Goal: Use online tool/utility: Utilize a website feature to perform a specific function

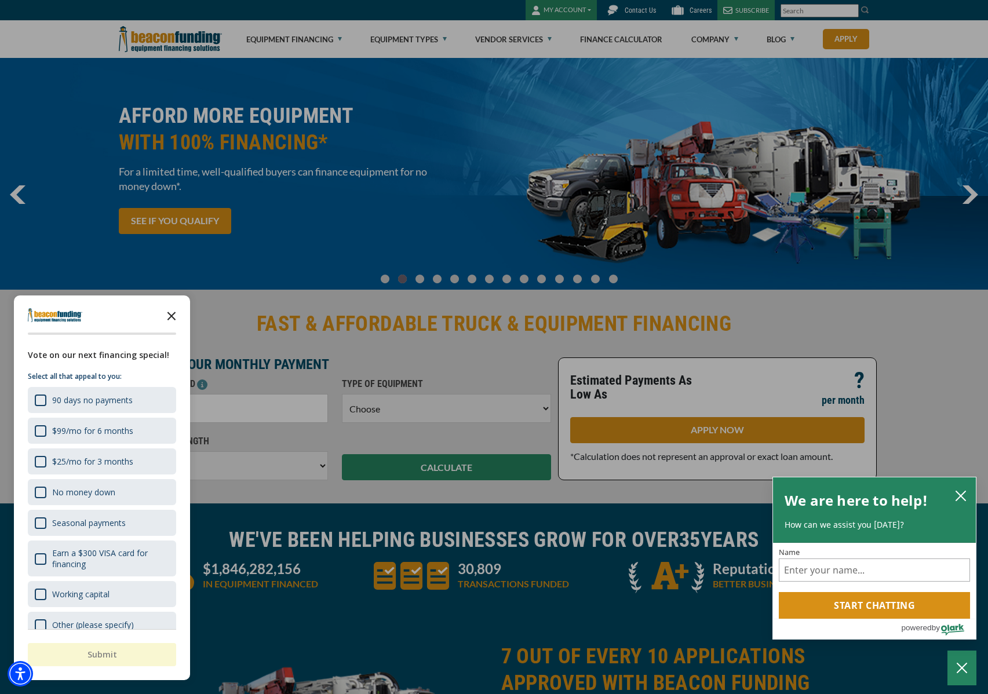
click at [175, 310] on icon "Close the survey" at bounding box center [171, 314] width 23 height 23
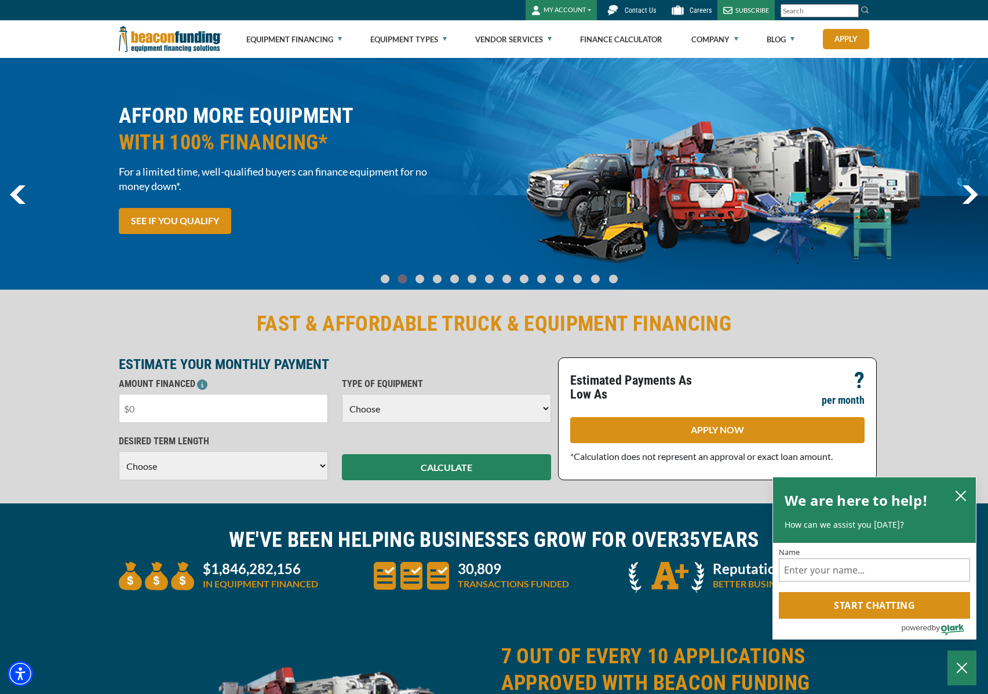
click at [288, 413] on input "text" at bounding box center [223, 408] width 209 height 29
click at [283, 411] on input "text" at bounding box center [223, 408] width 209 height 29
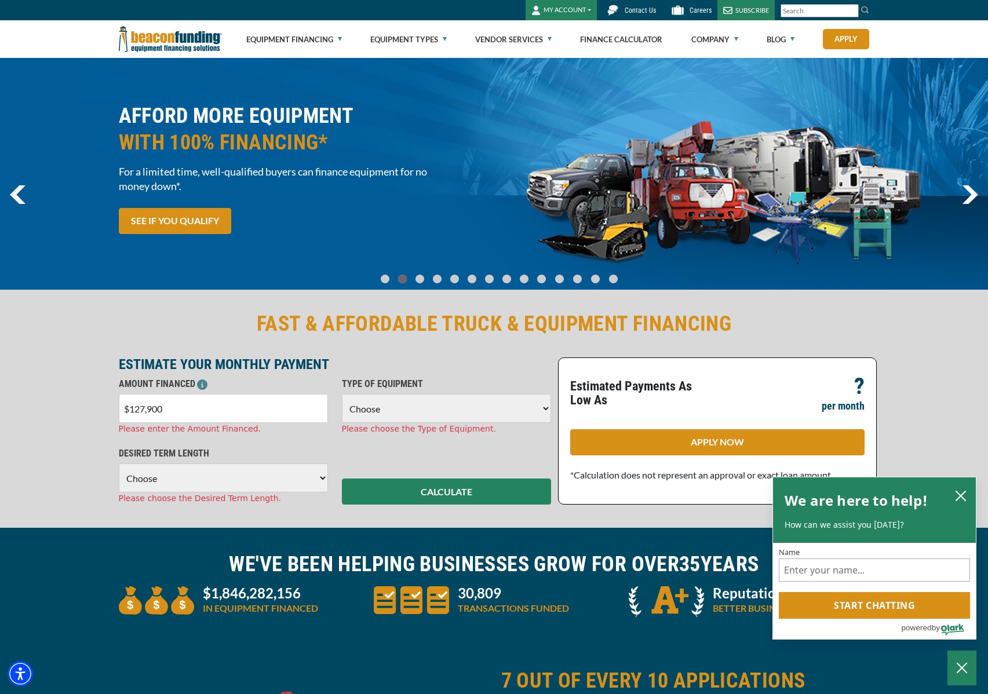
type input "$1,279,000"
click at [418, 398] on select "Choose Backhoe Boom/Bucket Truck Chipper Commercial Mower Crane DTG/DTF Printin…" at bounding box center [446, 408] width 209 height 29
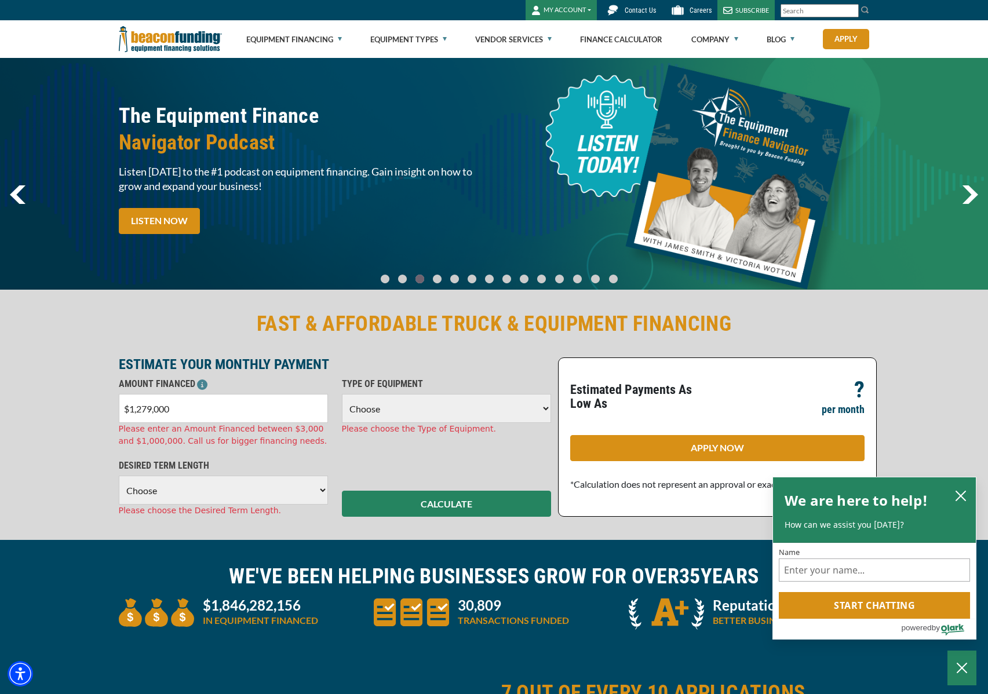
select select "5"
click at [342, 394] on select "Choose Backhoe Boom/Bucket Truck Chipper Commercial Mower Crane DTG/DTF Printin…" at bounding box center [446, 408] width 209 height 29
click at [285, 495] on select "Choose 36 Months 48 Months 60 Months 72 Months 84 Months" at bounding box center [223, 490] width 209 height 29
select select "60"
click at [119, 476] on select "Choose 36 Months 48 Months 60 Months 72 Months 84 Months" at bounding box center [223, 490] width 209 height 29
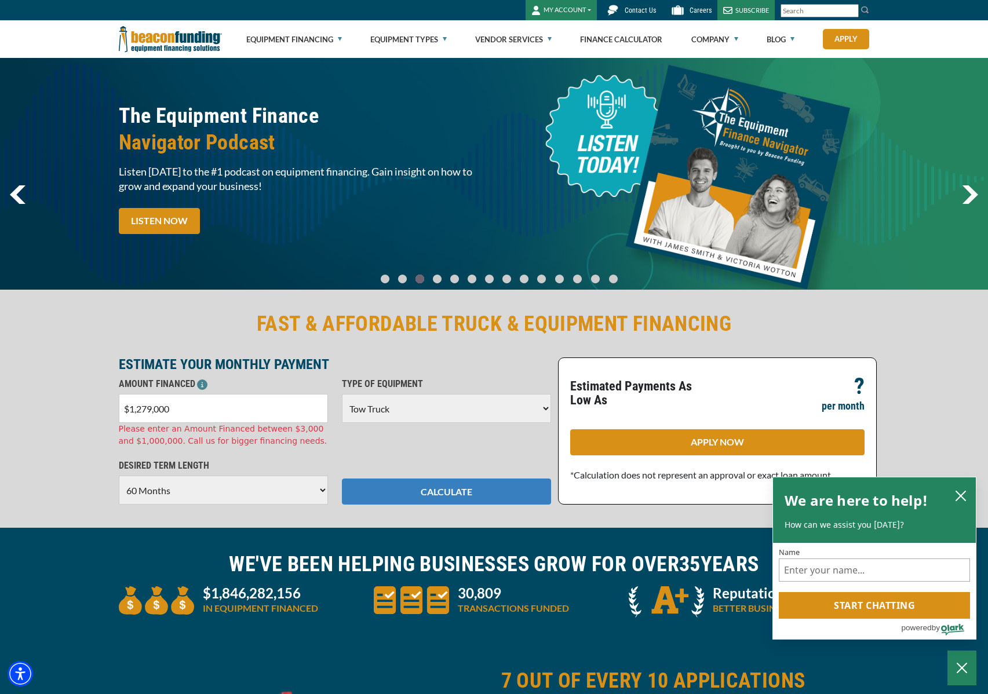
click at [429, 493] on button "CALCULATE" at bounding box center [446, 491] width 209 height 26
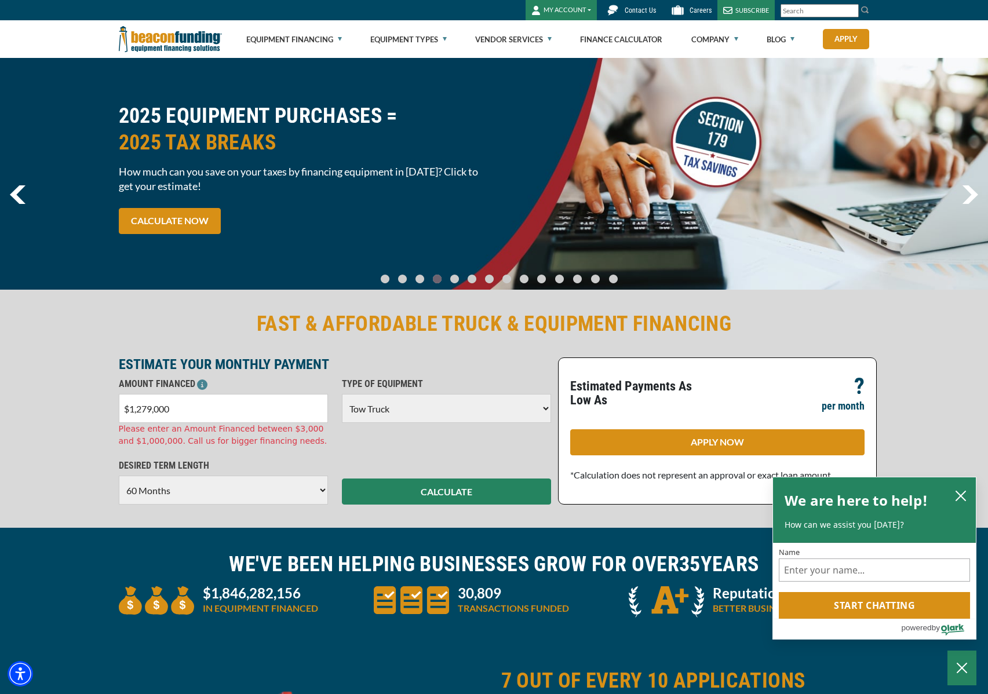
click at [151, 410] on input "$1,279,000" at bounding box center [223, 408] width 209 height 29
type input "$1,000,000"
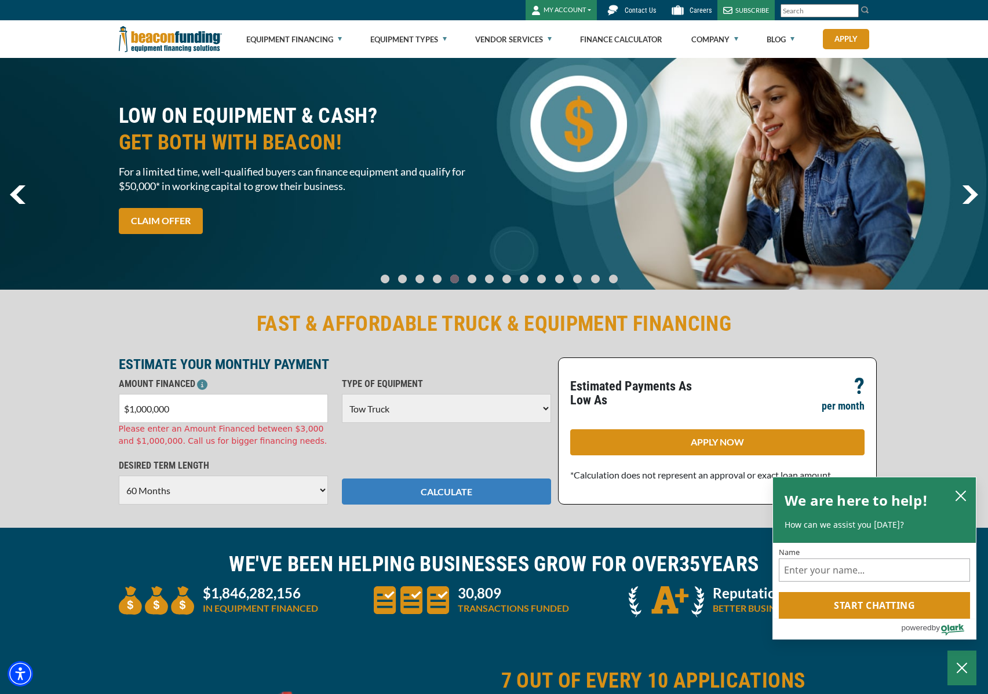
click at [436, 488] on div "FAST & AFFORDABLE TRUCK & EQUIPMENT FINANCING ESTIMATE YOUR MONTHLY PAYMENT AMO…" at bounding box center [494, 407] width 988 height 240
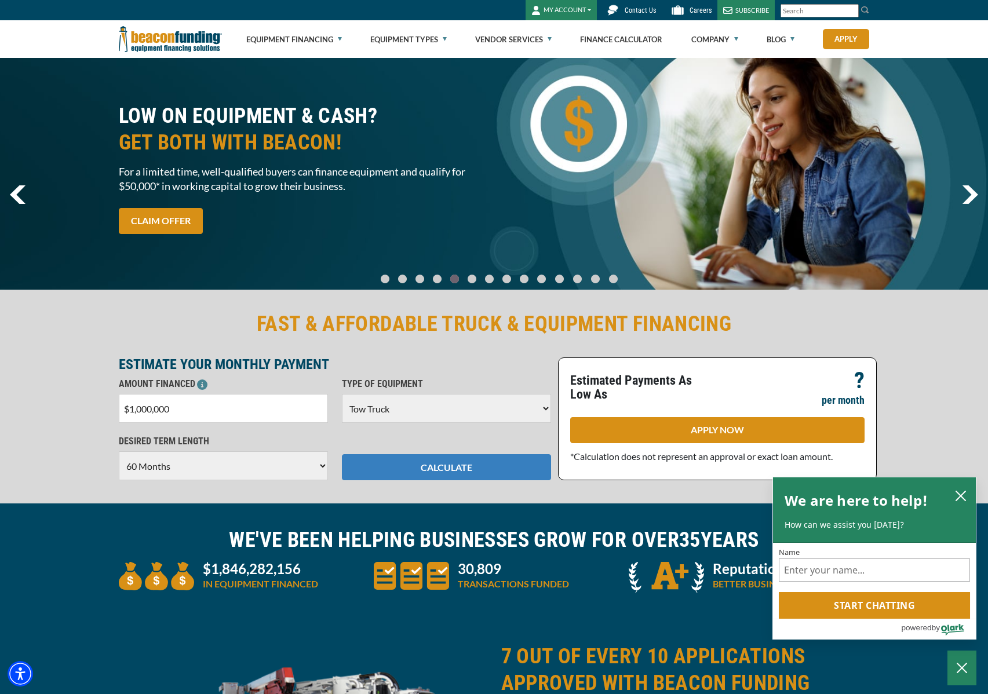
click at [440, 461] on button "CALCULATE" at bounding box center [446, 467] width 209 height 26
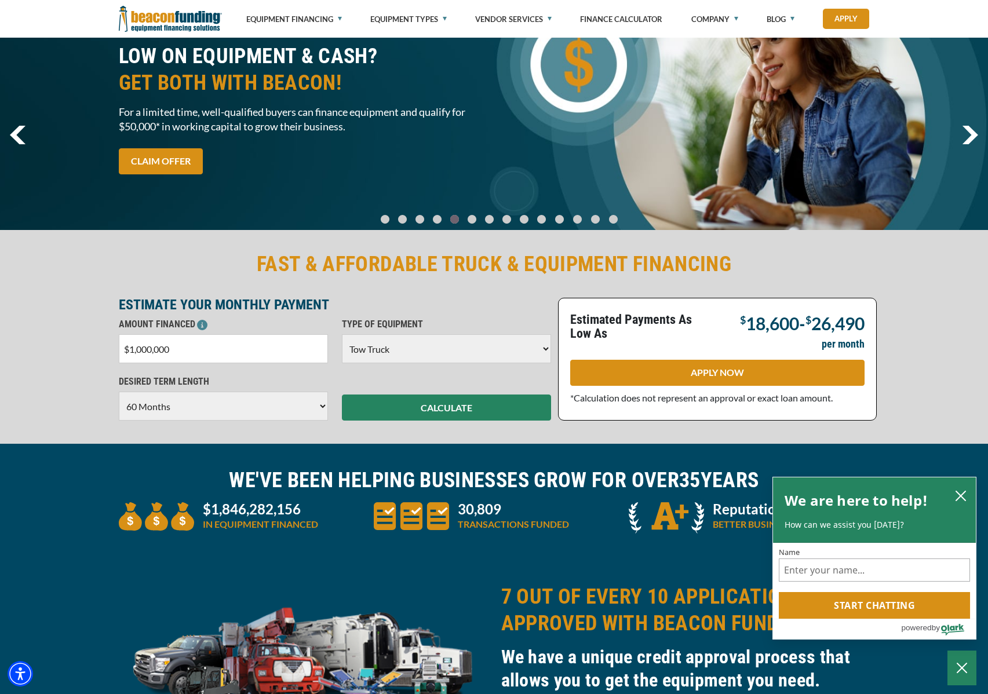
scroll to position [67, 0]
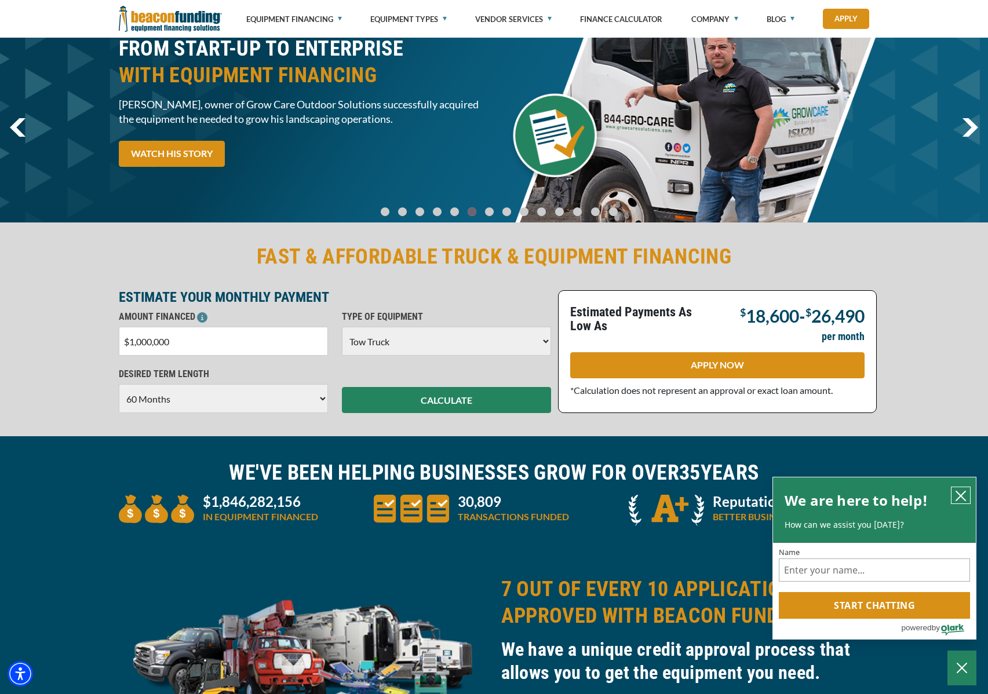
click at [961, 492] on icon "close chatbox" at bounding box center [960, 496] width 12 height 12
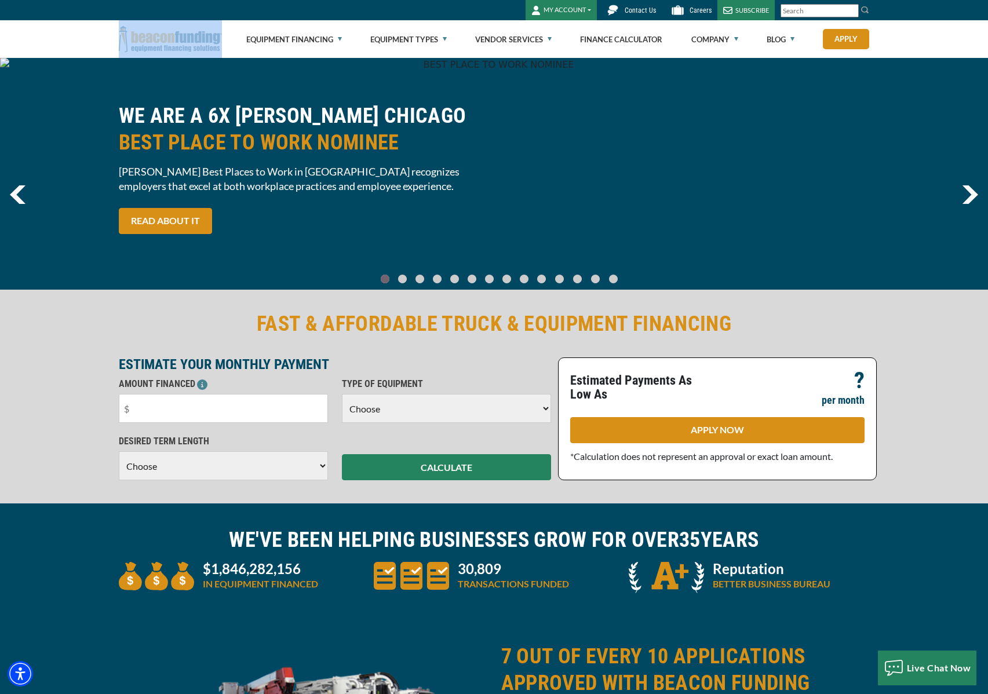
drag, startPoint x: 222, startPoint y: 50, endPoint x: 135, endPoint y: 42, distance: 87.9
click at [135, 42] on div at bounding box center [175, 39] width 127 height 38
